Goal: Find specific page/section: Find specific page/section

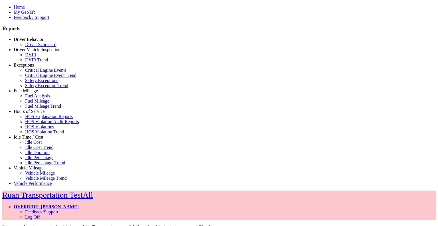
click at [27, 113] on link "Hours of Service" at bounding box center [29, 111] width 31 height 5
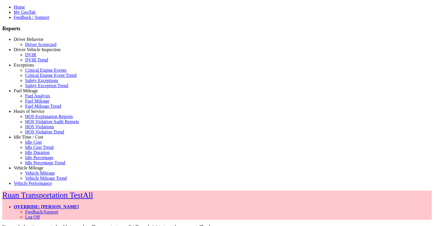
click at [31, 119] on link "HOS Explanation Reports" at bounding box center [49, 116] width 48 height 5
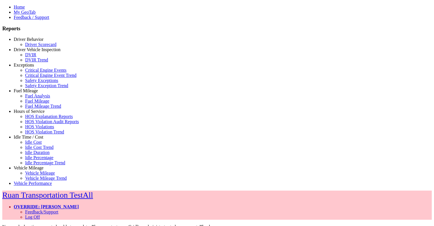
click at [79, 204] on link "OVERRIDE: [PERSON_NAME]" at bounding box center [46, 206] width 65 height 5
click at [40, 214] on link "Log Off" at bounding box center [32, 216] width 15 height 5
